Goal: Information Seeking & Learning: Learn about a topic

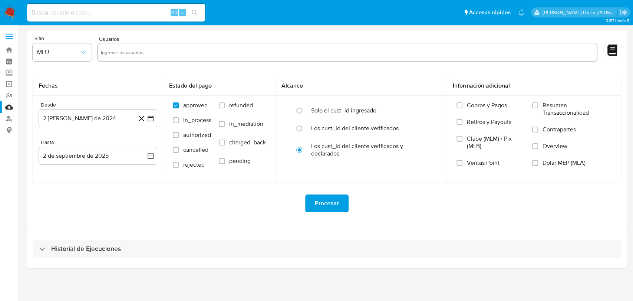
click at [30, 250] on div "Historial de Ejecuciones" at bounding box center [327, 249] width 600 height 38
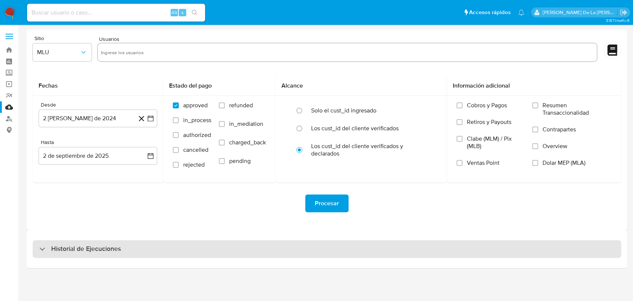
drag, startPoint x: 37, startPoint y: 248, endPoint x: 45, endPoint y: 244, distance: 8.5
click at [38, 248] on div "Historial de Ejecuciones" at bounding box center [327, 249] width 588 height 18
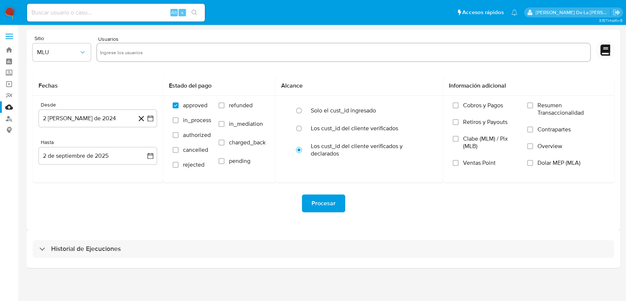
select select "10"
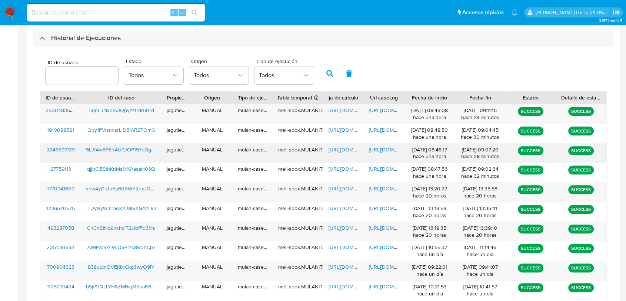
scroll to position [223, 0]
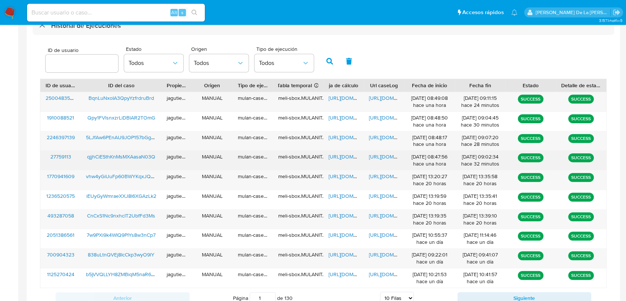
click at [117, 159] on span "qjjhCiESthKnMsMXAasaN03Q" at bounding box center [121, 156] width 68 height 7
click at [347, 158] on span "https://docs.google.com/spreadsheets/d/1mKuouxRvwUqEuLe6qxcSibiW7nrvIw3Evrl0j7j…" at bounding box center [354, 156] width 51 height 7
click at [390, 156] on span "https://docs.google.com/document/d/1v1pMk3_NY38736XZw35TDcgH4ed8Op4kdjB_Hm5Qj60…" at bounding box center [394, 156] width 51 height 7
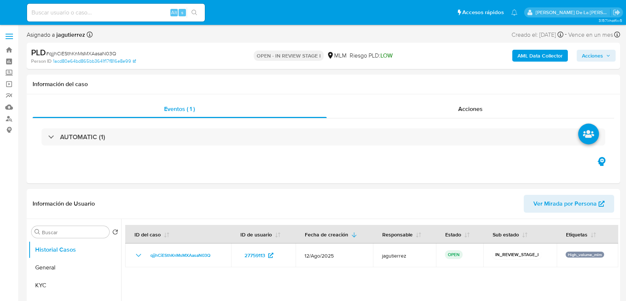
select select "10"
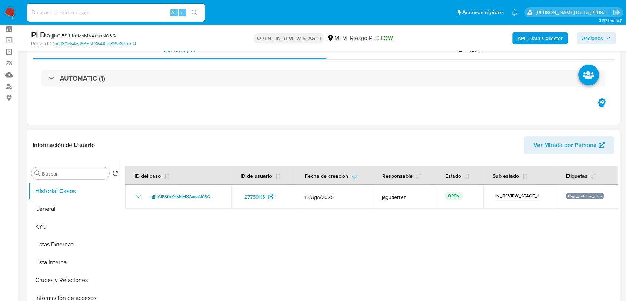
scroll to position [82, 0]
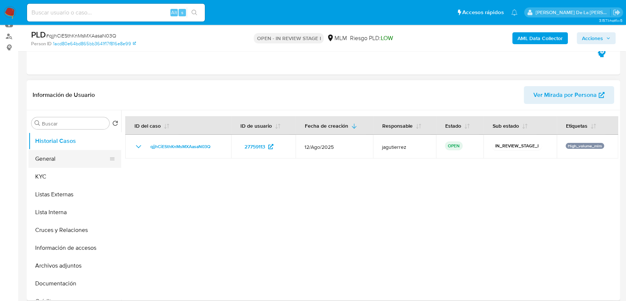
click at [66, 158] on button "General" at bounding box center [72, 159] width 87 height 18
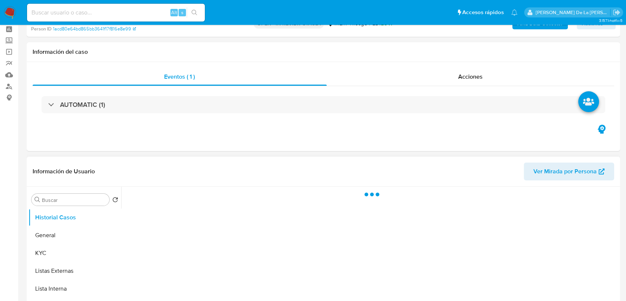
scroll to position [82, 0]
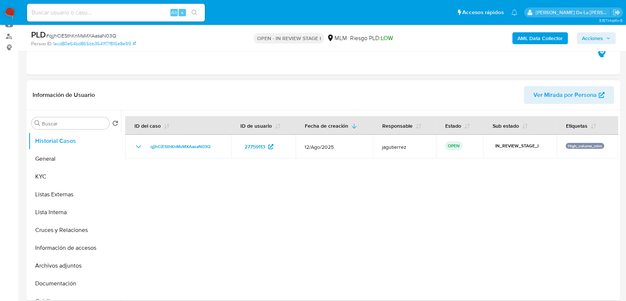
select select "10"
click at [73, 157] on button "General" at bounding box center [72, 159] width 87 height 18
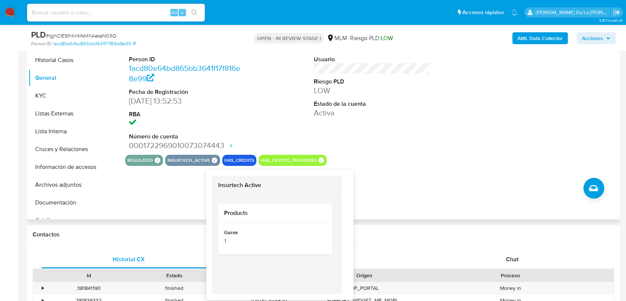
scroll to position [165, 0]
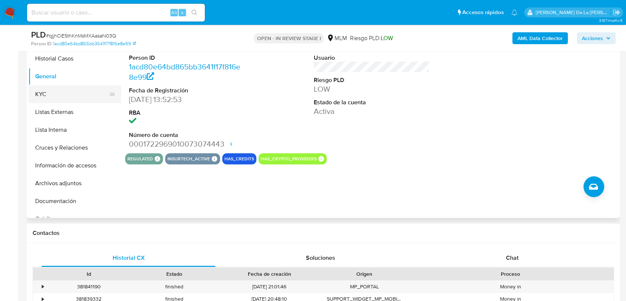
click at [80, 92] on button "KYC" at bounding box center [72, 94] width 87 height 18
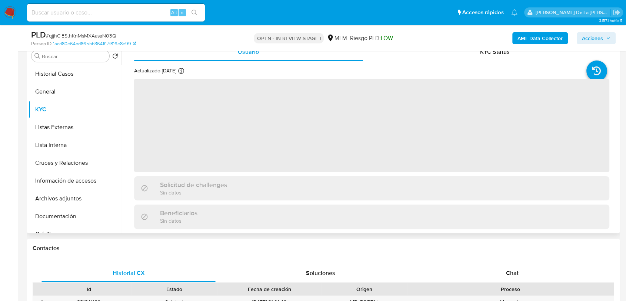
scroll to position [123, 0]
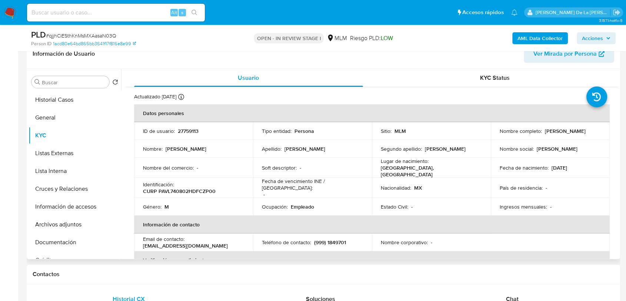
drag, startPoint x: 492, startPoint y: 133, endPoint x: 561, endPoint y: 136, distance: 69.0
click at [561, 136] on td "Nombre completo : Leopoldo Pacheco Vazquez" at bounding box center [550, 131] width 119 height 18
drag, startPoint x: 551, startPoint y: 138, endPoint x: 567, endPoint y: 165, distance: 31.4
click at [567, 165] on p "02/08/1974" at bounding box center [560, 167] width 16 height 7
drag, startPoint x: 497, startPoint y: 132, endPoint x: 563, endPoint y: 135, distance: 66.7
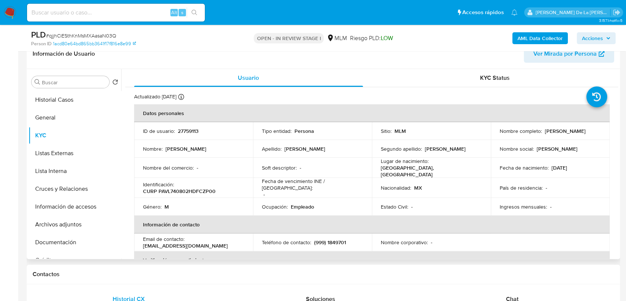
click at [563, 135] on td "Nombre completo : Leopoldo Pacheco Vazquez" at bounding box center [550, 131] width 119 height 18
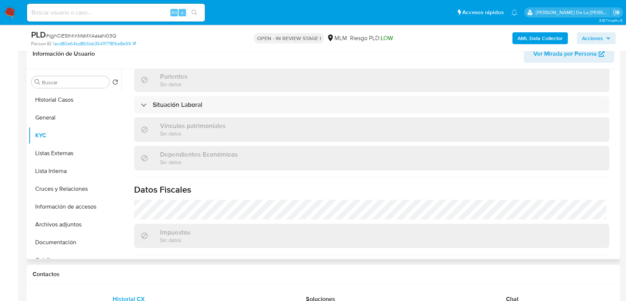
scroll to position [453, 0]
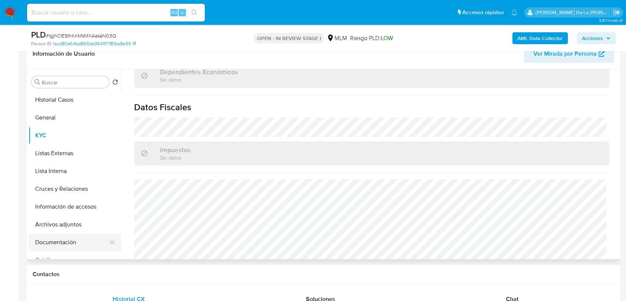
click at [64, 237] on button "Documentación" at bounding box center [72, 242] width 87 height 18
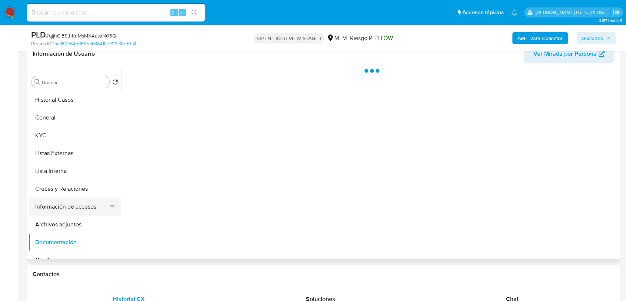
scroll to position [0, 0]
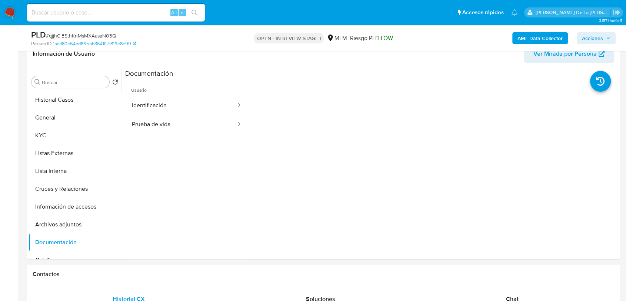
click at [169, 105] on button "Identificación" at bounding box center [181, 105] width 112 height 19
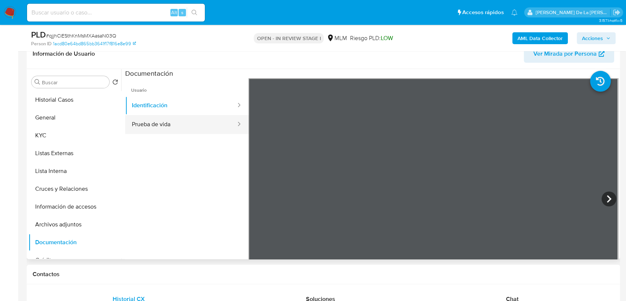
click at [202, 123] on button "Prueba de vida" at bounding box center [181, 124] width 112 height 19
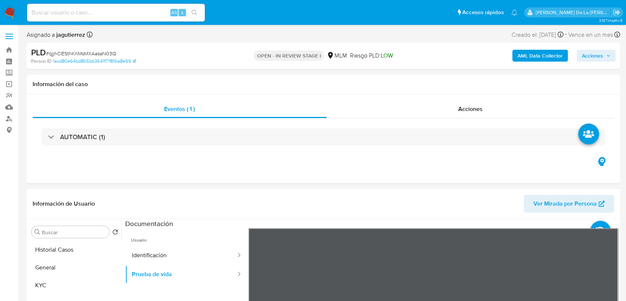
click at [524, 53] on b "AML Data Collector" at bounding box center [540, 56] width 45 height 12
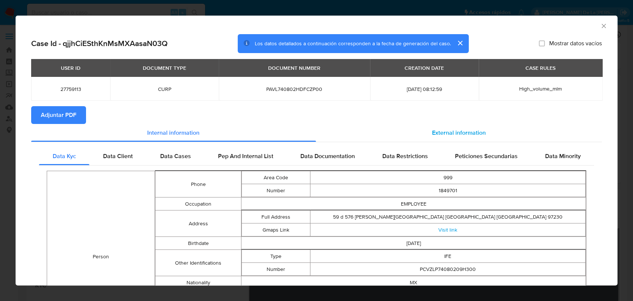
click at [425, 125] on div "External information" at bounding box center [459, 133] width 286 height 18
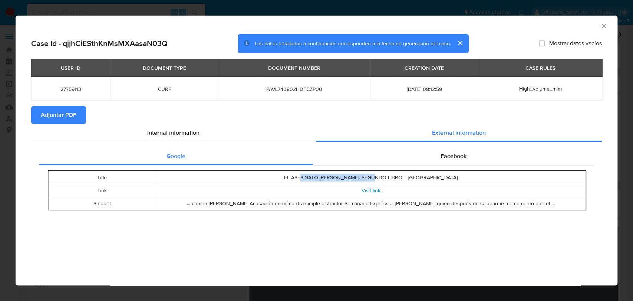
drag, startPoint x: 320, startPoint y: 176, endPoint x: 396, endPoint y: 175, distance: 76.0
click at [396, 175] on td "EL ASESINATO DE SHANTAL. SEGUNDO LIBRO. - Calaméo" at bounding box center [371, 177] width 430 height 13
click at [371, 192] on link "Visit link" at bounding box center [370, 189] width 19 height 7
click at [196, 137] on div "Internal information" at bounding box center [173, 133] width 285 height 18
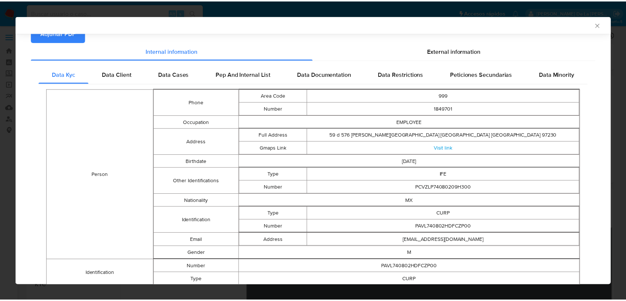
scroll to position [122, 0]
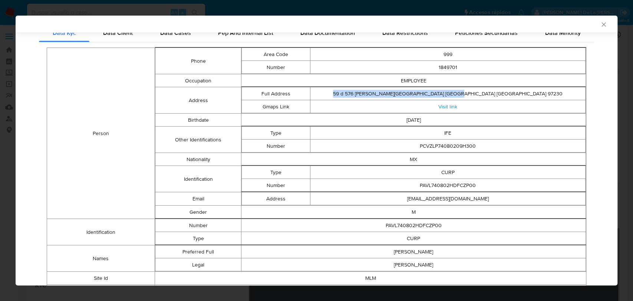
drag, startPoint x: 381, startPoint y: 95, endPoint x: 514, endPoint y: 92, distance: 133.1
click at [514, 92] on td "59 d 576 Bojorquez Mérida Yucatán Mexico 97230" at bounding box center [447, 93] width 275 height 13
click at [600, 22] on icon "Cerrar ventana" at bounding box center [603, 24] width 7 height 7
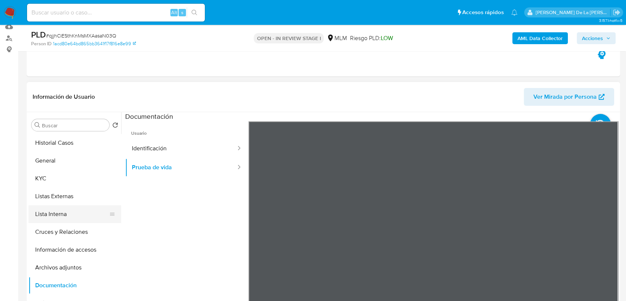
scroll to position [82, 0]
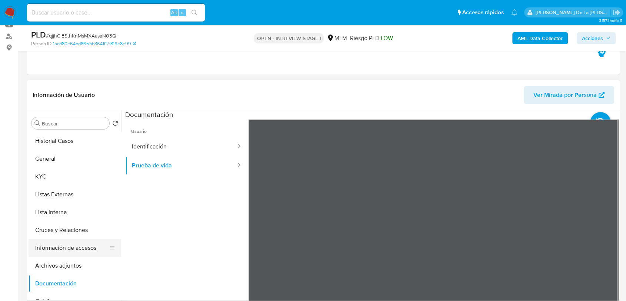
click at [59, 248] on button "Información de accesos" at bounding box center [72, 248] width 87 height 18
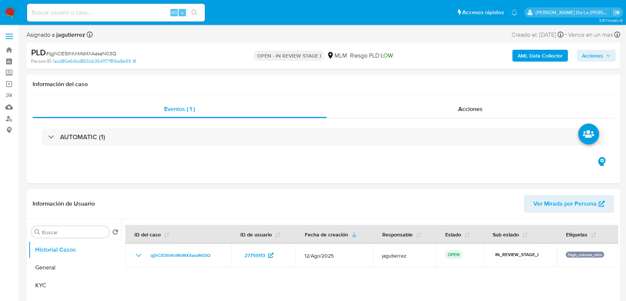
select select "10"
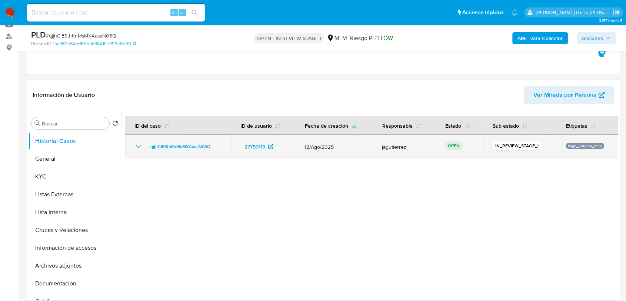
scroll to position [123, 0]
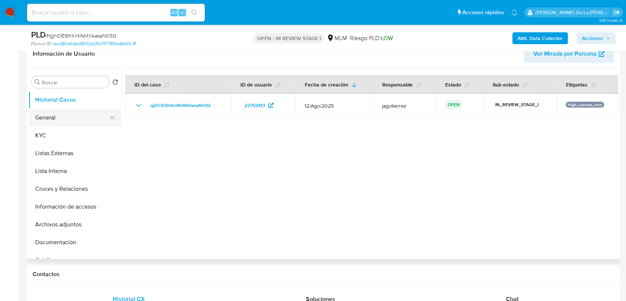
click at [54, 120] on button "General" at bounding box center [72, 118] width 87 height 18
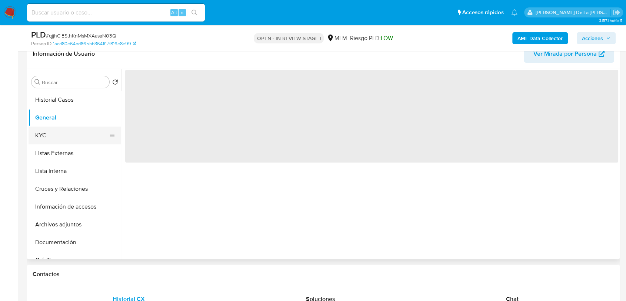
click at [45, 131] on button "KYC" at bounding box center [72, 135] width 87 height 18
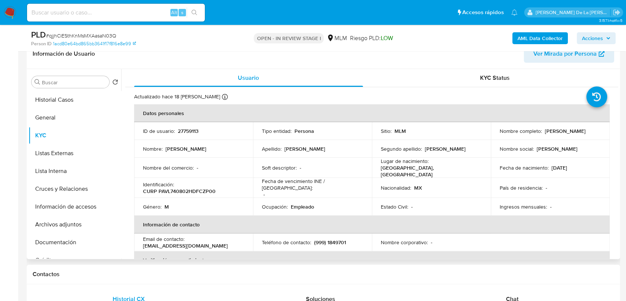
drag, startPoint x: 494, startPoint y: 133, endPoint x: 566, endPoint y: 138, distance: 71.3
click at [566, 138] on td "Nombre completo : Leopoldo Pacheco Vazquez" at bounding box center [550, 131] width 119 height 18
drag, startPoint x: 395, startPoint y: 167, endPoint x: 446, endPoint y: 168, distance: 51.2
click at [446, 168] on p "MEXICO, DISTRITO FEDERAL" at bounding box center [430, 170] width 98 height 13
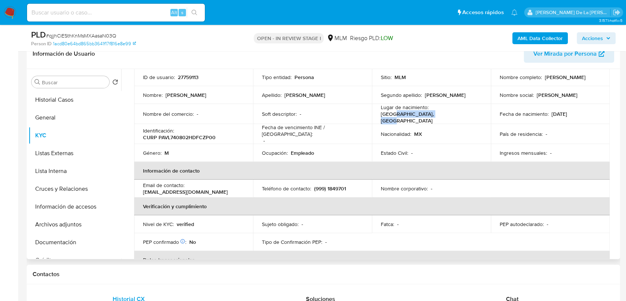
scroll to position [0, 0]
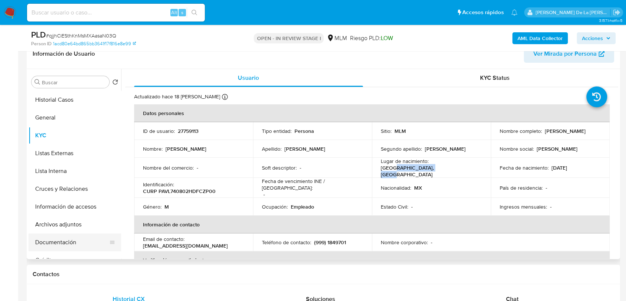
click at [57, 240] on button "Documentación" at bounding box center [72, 242] width 87 height 18
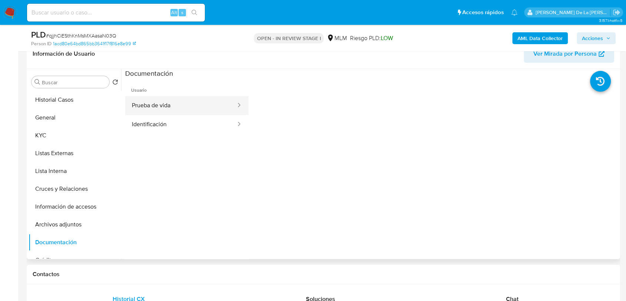
click at [174, 113] on button "Prueba de vida" at bounding box center [181, 105] width 112 height 19
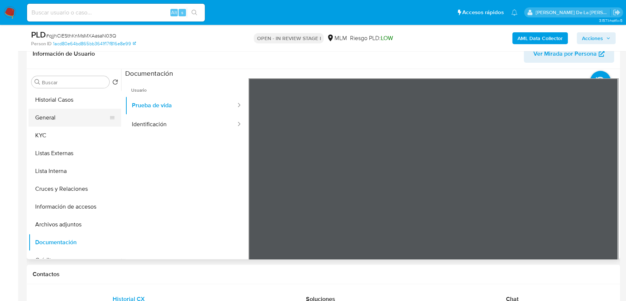
click at [73, 110] on button "General" at bounding box center [72, 118] width 87 height 18
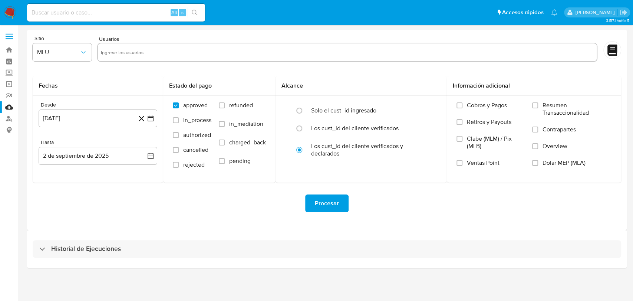
click at [12, 10] on img at bounding box center [10, 12] width 13 height 13
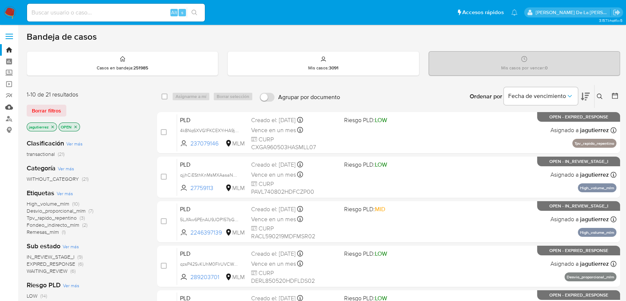
click at [6, 108] on link "Mulan" at bounding box center [44, 106] width 88 height 11
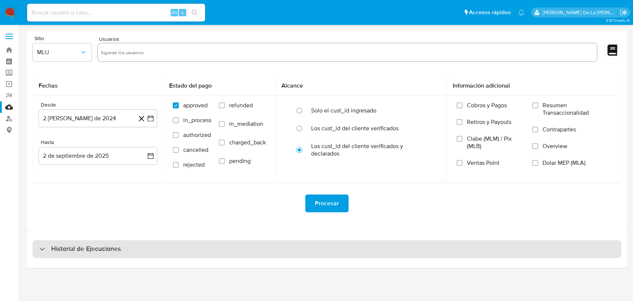
click at [46, 247] on div "Historial de Ejecuciones" at bounding box center [80, 248] width 82 height 9
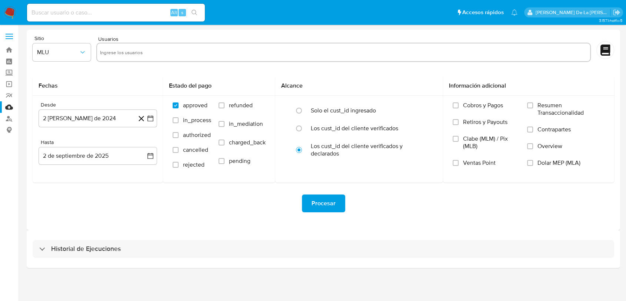
select select "10"
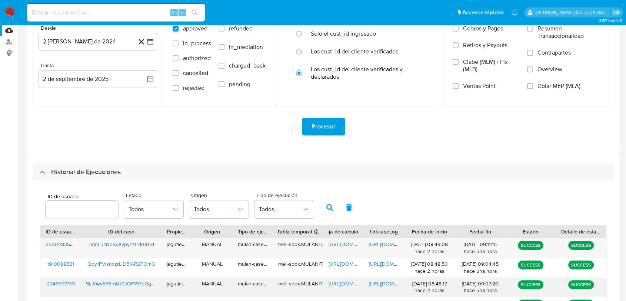
scroll to position [182, 0]
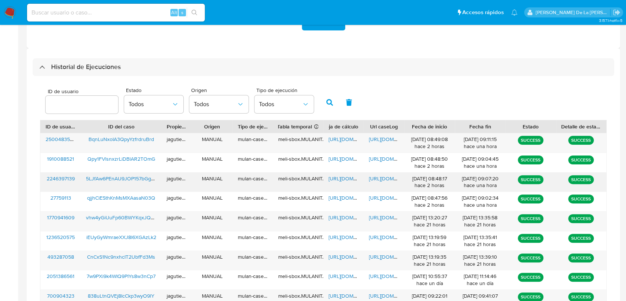
click at [117, 175] on span "5LJfAw6PEnAU9JOP157bGgs2" at bounding box center [121, 178] width 71 height 7
click at [337, 179] on span "https://docs.google.com/spreadsheets/d/1pA6HgLY_CE1aght5RKQWg9uYrR-CyWTFzzmHw3M…" at bounding box center [354, 178] width 51 height 7
click at [384, 180] on span "https://docs.google.com/document/d/1Jsbz4kfewFHStUBuXgac6Nq8KVACRfyBukSHCn5o20I…" at bounding box center [394, 178] width 51 height 7
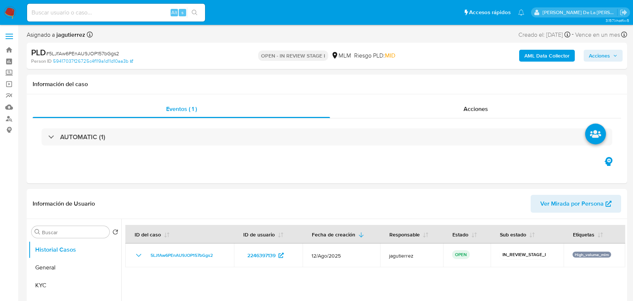
select select "10"
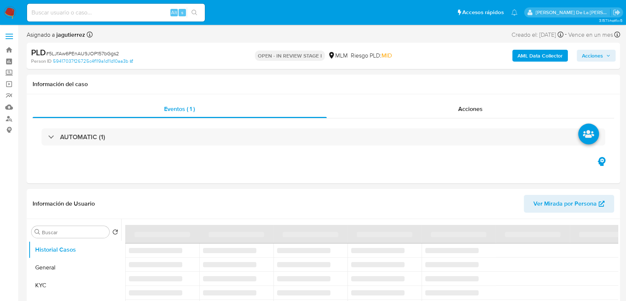
select select "10"
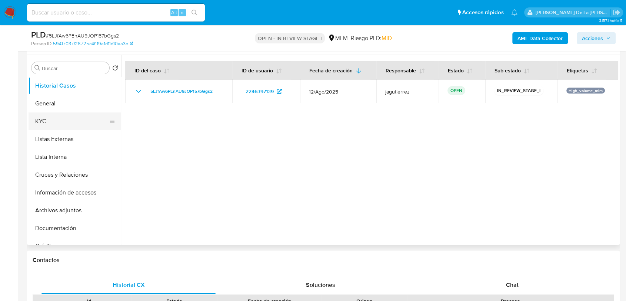
scroll to position [123, 0]
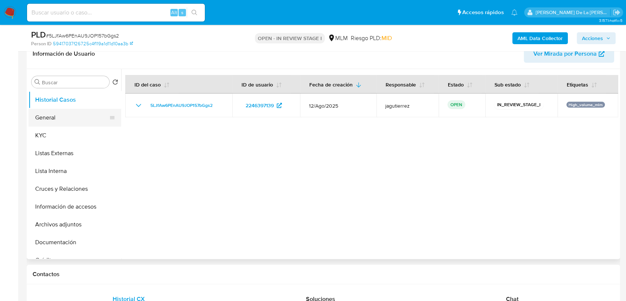
click at [56, 113] on button "General" at bounding box center [72, 118] width 87 height 18
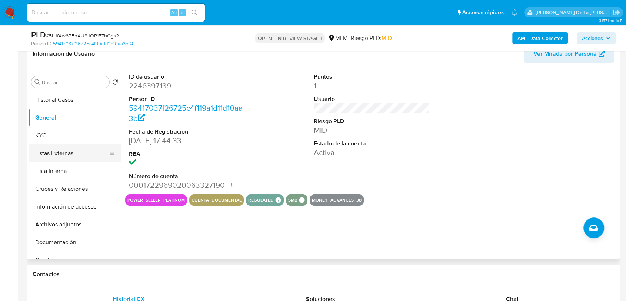
click at [95, 147] on button "Listas Externas" at bounding box center [72, 153] width 87 height 18
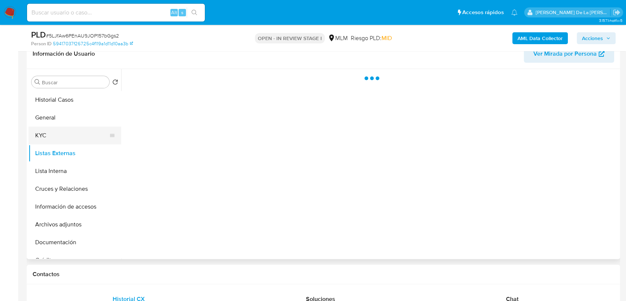
click at [88, 139] on button "KYC" at bounding box center [72, 135] width 87 height 18
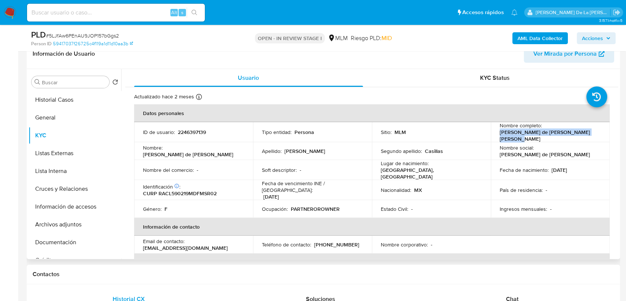
drag, startPoint x: 527, startPoint y: 136, endPoint x: 598, endPoint y: 138, distance: 70.5
click at [598, 138] on td "Nombre completo : [PERSON_NAME] de [PERSON_NAME] [PERSON_NAME]" at bounding box center [550, 132] width 119 height 20
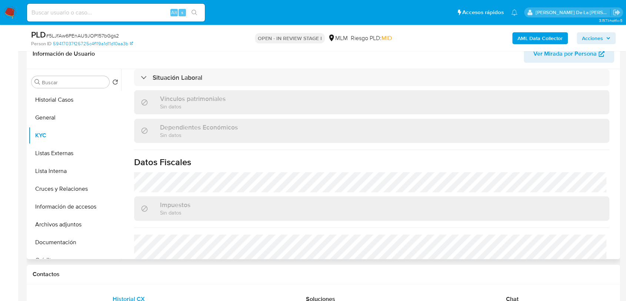
scroll to position [453, 0]
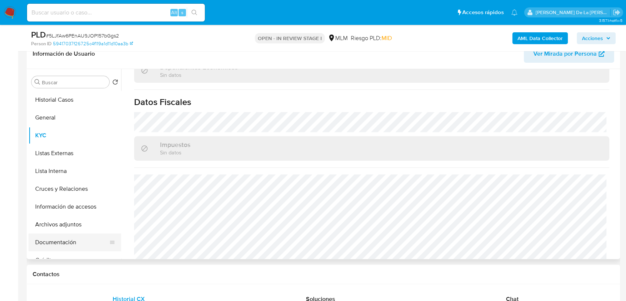
click at [62, 243] on button "Documentación" at bounding box center [72, 242] width 87 height 18
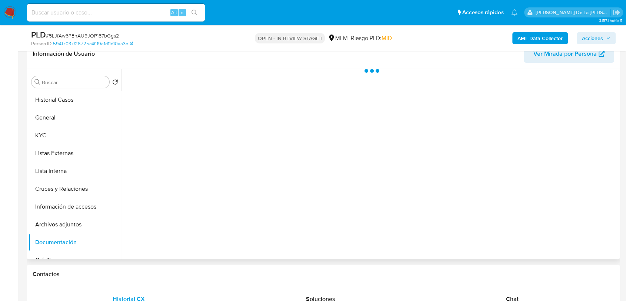
scroll to position [0, 0]
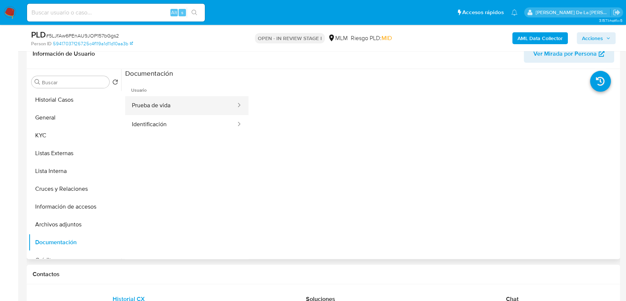
click at [166, 102] on button "Prueba de vida" at bounding box center [181, 105] width 112 height 19
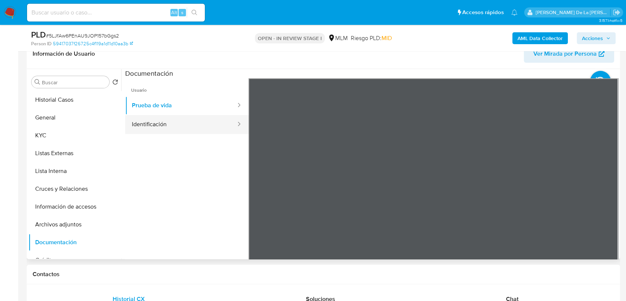
click at [165, 125] on button "Identificación" at bounding box center [181, 124] width 112 height 19
